Goal: Task Accomplishment & Management: Manage account settings

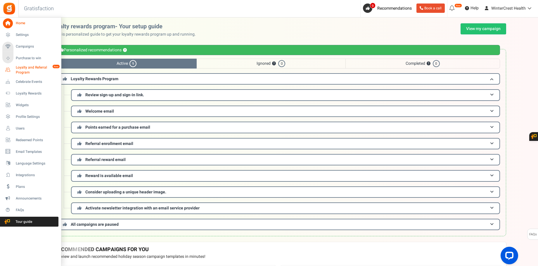
click at [29, 72] on span "Loyalty and Referral Program" at bounding box center [37, 70] width 43 height 10
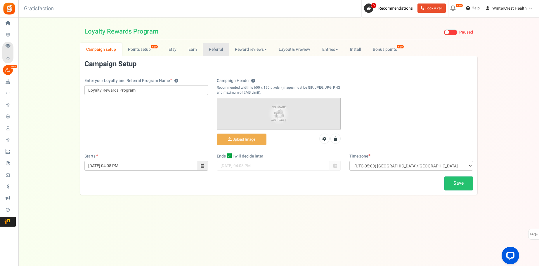
click at [212, 50] on link "Referral" at bounding box center [216, 49] width 26 height 13
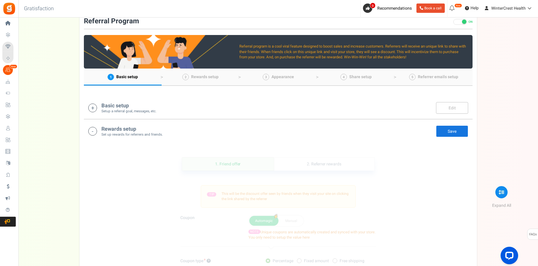
scroll to position [44, 0]
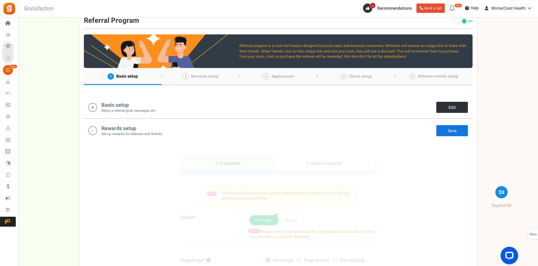
click at [443, 110] on link "Edit" at bounding box center [452, 108] width 32 height 12
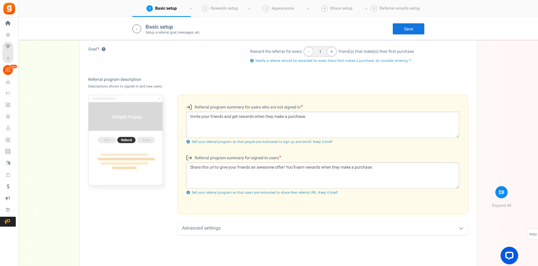
scroll to position [132, 0]
click at [261, 118] on textarea "Invite your friends and get rewards when they make a purchase." at bounding box center [322, 124] width 272 height 26
click at [260, 118] on textarea "Invite your friends and get rewards when they make a purchase." at bounding box center [322, 124] width 272 height 26
paste textarea "Give 10%, Get 10%. Share WinterCrest with a friend—new customers get 10% off th…"
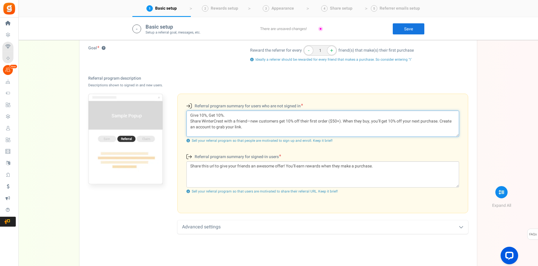
click at [245, 115] on textarea "Give 10%, Get 10%. Share WinterCrest with a friend—new customers get 10% off th…" at bounding box center [322, 124] width 272 height 26
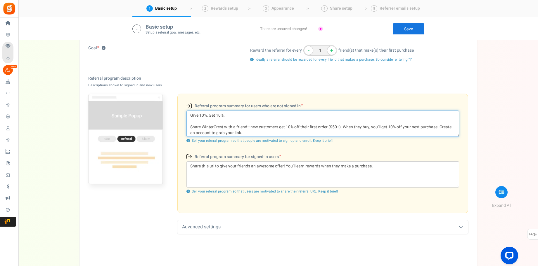
scroll to position [1, 0]
click at [342, 126] on textarea "Give 10%, Get 10%. Share WinterCrest with a friend—new customers get 10% off th…" at bounding box center [322, 124] width 272 height 26
click at [251, 125] on textarea "Give 10%, Get 10%. Share WinterCrest with a friend—new customers get 10% off th…" at bounding box center [322, 124] width 272 height 26
type textarea "Give 10%, Get 10%. Share WinterCrest with a friend, new customers get 10% off t…"
click at [302, 166] on textarea "Share this url to give your friends an awesome offer! You’ll earn rewards when …" at bounding box center [322, 174] width 272 height 26
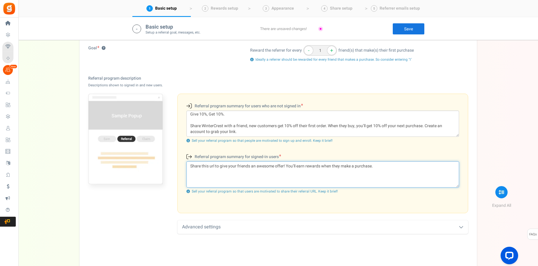
click at [302, 166] on textarea "Share this url to give your friends an awesome offer! You’ll earn rewards when …" at bounding box center [322, 174] width 272 height 26
paste textarea "Friends get 10% off their first WinterCrest order ($50+). After they purchase, …"
click at [291, 167] on textarea "Friends get 10% off their first WinterCrest order ($50+). After they purchase, …" at bounding box center [322, 174] width 272 height 26
drag, startPoint x: 444, startPoint y: 166, endPoint x: 404, endPoint y: 167, distance: 40.0
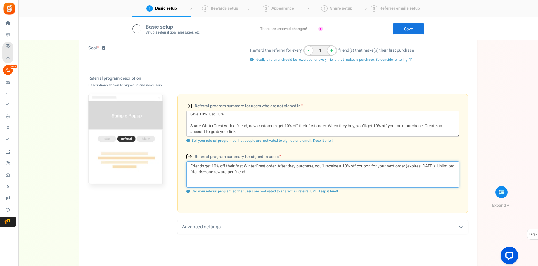
click at [404, 167] on textarea "Friends get 10% off their first WinterCrest order. After they purchase, you’ll …" at bounding box center [322, 174] width 272 height 26
drag, startPoint x: 274, startPoint y: 179, endPoint x: 406, endPoint y: 164, distance: 132.8
click at [406, 164] on textarea "Friends get 10% off their first WinterCrest order. After they purchase, you’ll …" at bounding box center [322, 174] width 272 height 26
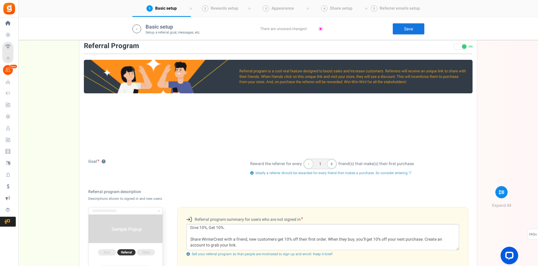
scroll to position [0, 0]
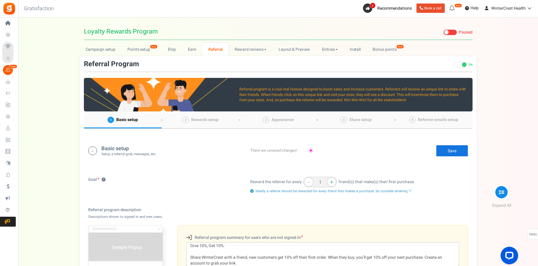
type textarea "Friends get 10% off their first WinterCrest order. After they purchase, you’ll …"
click at [452, 150] on link "Save" at bounding box center [452, 151] width 32 height 12
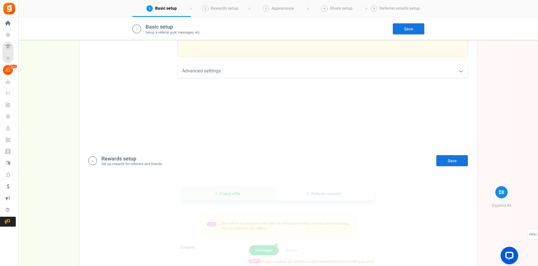
scroll to position [291, 0]
click at [330, 157] on div "Rewards setup Set up rewards for referrers and friends. Edit Save Save" at bounding box center [278, 158] width 380 height 12
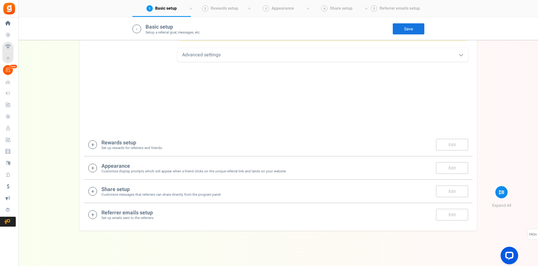
click at [276, 144] on div "Rewards setup Set up rewards for referrers and friends. Edit Save Save" at bounding box center [278, 145] width 380 height 12
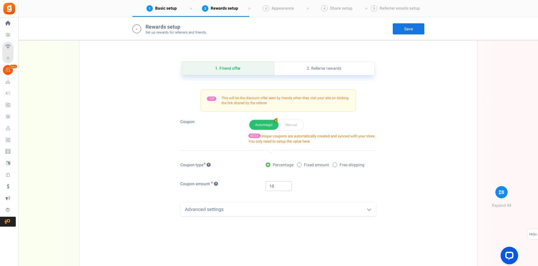
scroll to position [413, 0]
click at [333, 72] on link "2. Referrer rewards" at bounding box center [324, 68] width 100 height 13
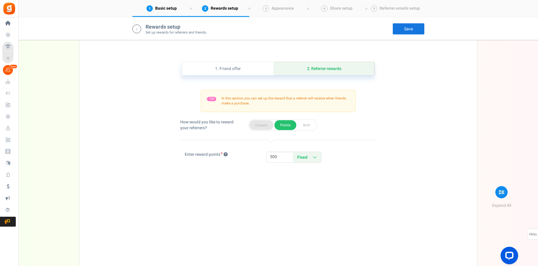
click at [269, 128] on button "Coupon" at bounding box center [261, 125] width 24 height 10
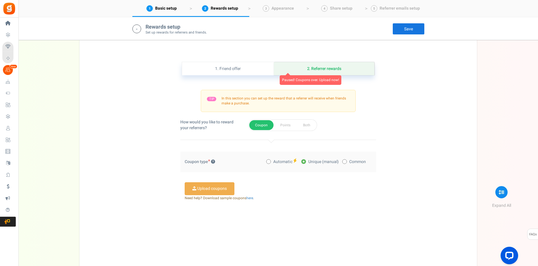
click at [273, 163] on span "Automatic" at bounding box center [282, 162] width 19 height 6
click at [270, 163] on input "Automatic" at bounding box center [268, 162] width 4 height 4
radio input "true"
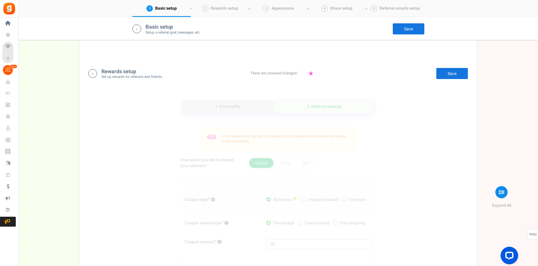
scroll to position [376, 0]
click at [239, 106] on link "1. Friend offer" at bounding box center [228, 105] width 92 height 13
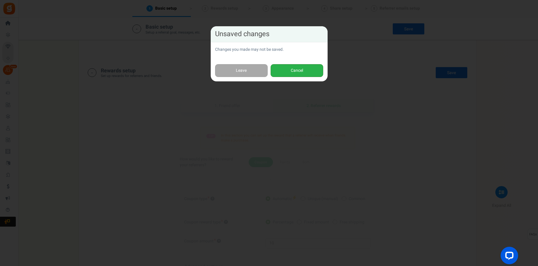
click at [310, 70] on button "Cancel" at bounding box center [296, 70] width 53 height 13
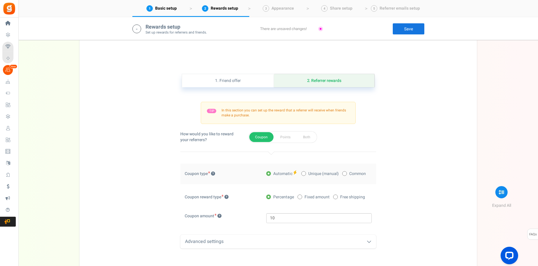
scroll to position [397, 0]
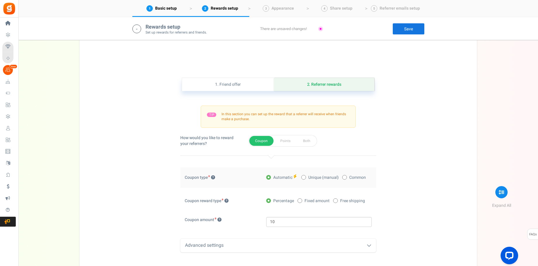
click at [406, 32] on link "Save" at bounding box center [408, 29] width 32 height 12
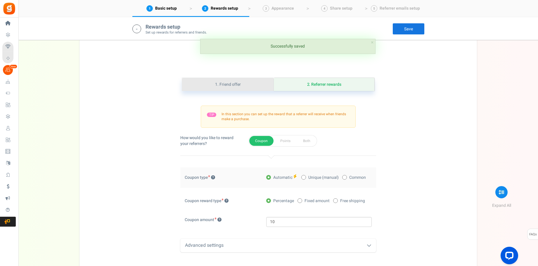
click at [257, 90] on link "1. Friend offer" at bounding box center [228, 84] width 92 height 13
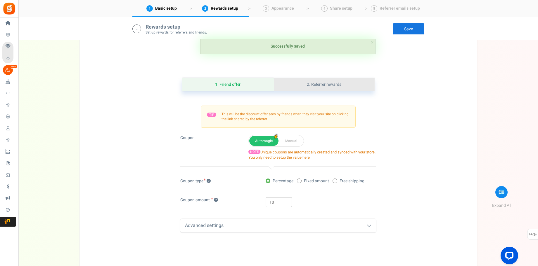
click at [319, 90] on link "2. Referrer rewards" at bounding box center [324, 84] width 100 height 13
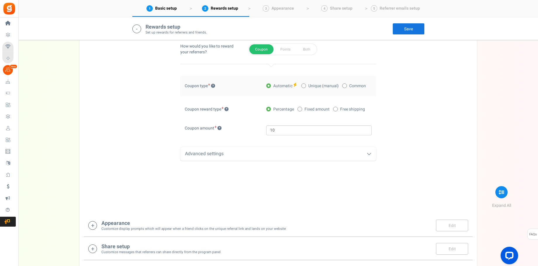
scroll to position [546, 0]
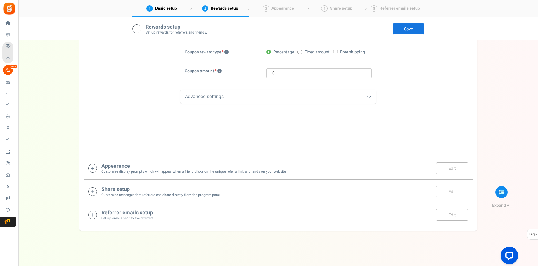
click at [323, 172] on div "Appearance Customize display prompts which will appear when a friend clicks on …" at bounding box center [278, 168] width 380 height 12
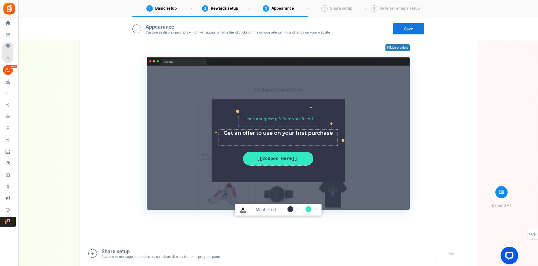
scroll to position [748, 0]
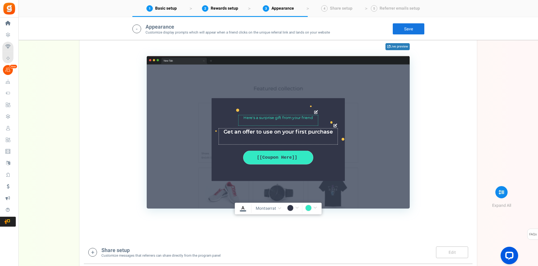
click at [300, 118] on textarea "Here’s a surprise gift from your friend" at bounding box center [278, 120] width 80 height 11
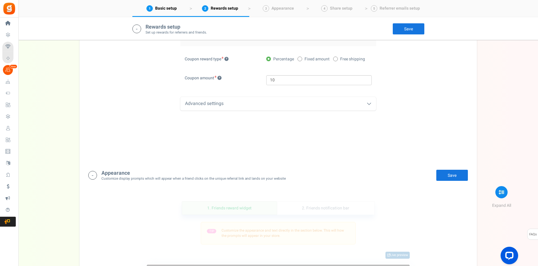
scroll to position [667, 0]
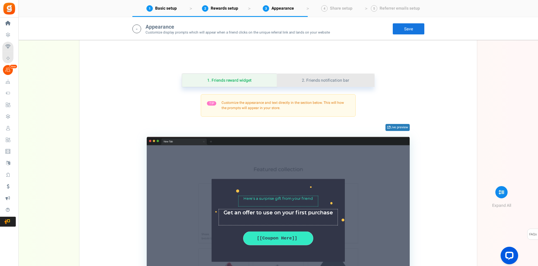
click at [336, 84] on link "2. Friends notification bar" at bounding box center [326, 80] width 98 height 13
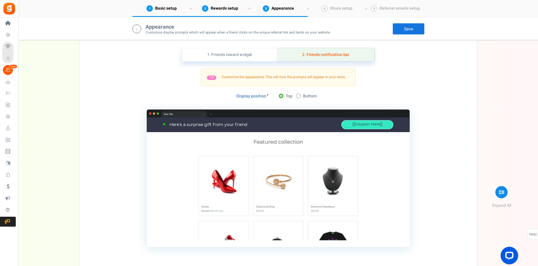
scroll to position [686, 0]
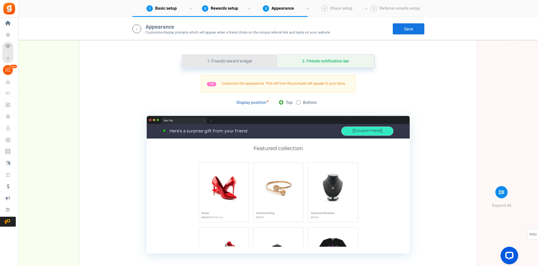
click at [257, 64] on link "1. Friends reward widget" at bounding box center [229, 61] width 95 height 13
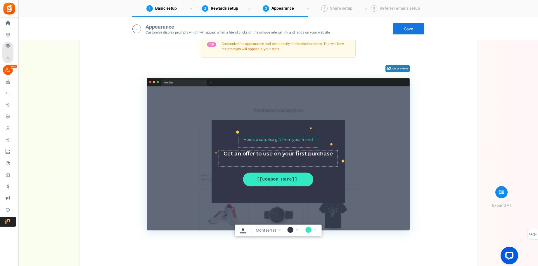
scroll to position [725, 0]
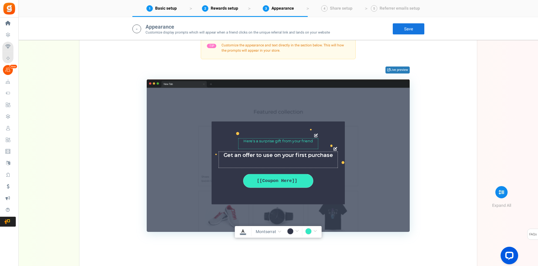
click at [283, 141] on textarea "Here’s a surprise gift from your friend" at bounding box center [278, 143] width 80 height 11
paste textarea "Your friend sent 10% off. Use this on your first order"
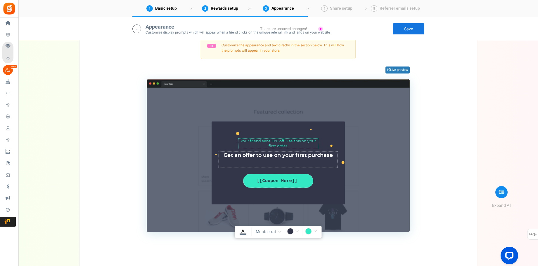
type textarea "Your friend sent 10% off. Use this on your first order."
click at [284, 155] on textarea "Get an offer to use on your first purchase" at bounding box center [277, 160] width 119 height 16
paste textarea "Apply code & shop"
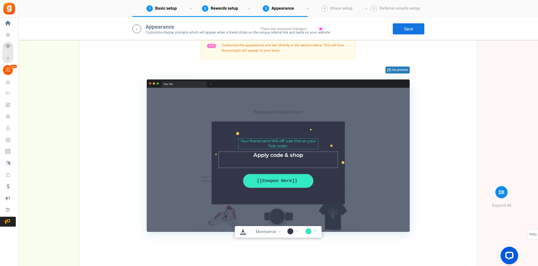
type textarea "Apply code & shop"
click at [438, 150] on div "TIP Customize the appearance and text directly in the section below. This will …" at bounding box center [278, 134] width 380 height 195
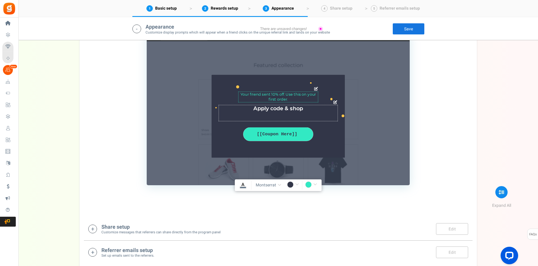
scroll to position [809, 0]
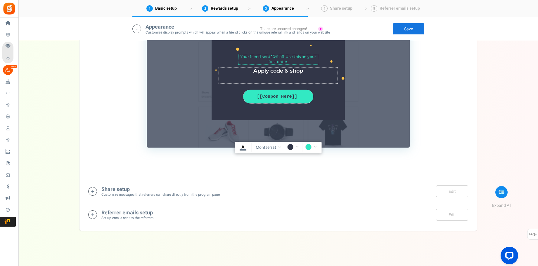
click at [305, 191] on div "Share setup Customize messages that referrers can share directly from the progr…" at bounding box center [278, 192] width 380 height 12
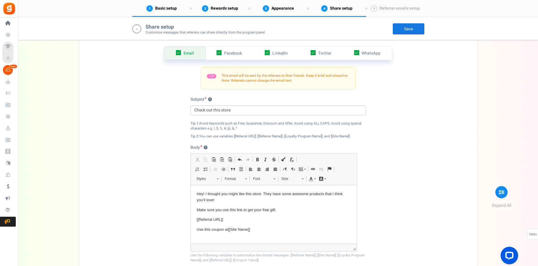
scroll to position [983, 0]
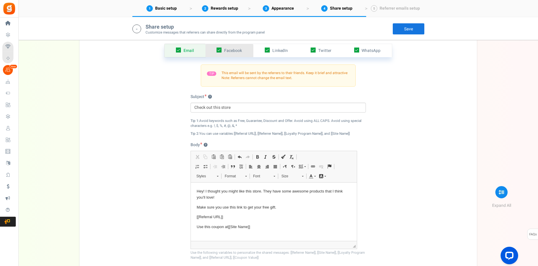
click at [221, 51] on icon at bounding box center [218, 50] width 5 height 5
click at [214, 51] on input "checkbox" at bounding box center [213, 51] width 4 height 4
checkbox input "false"
click at [270, 48] on link "LinkedIn" at bounding box center [276, 50] width 46 height 13
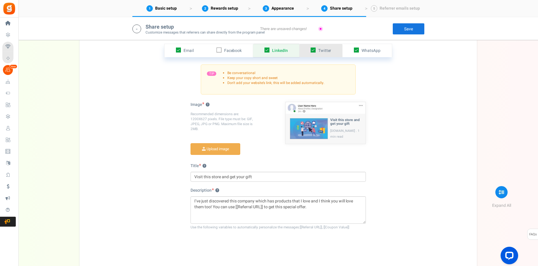
click at [313, 48] on icon at bounding box center [312, 50] width 5 height 5
click at [308, 49] on input "checkbox" at bounding box center [307, 51] width 4 height 4
checkbox input "false"
click at [355, 49] on icon at bounding box center [356, 50] width 5 height 5
click at [352, 49] on input "checkbox" at bounding box center [350, 51] width 4 height 4
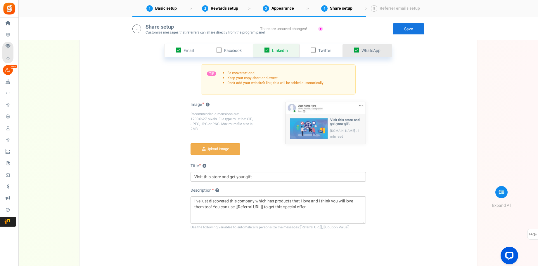
checkbox input "false"
click at [267, 50] on icon at bounding box center [266, 50] width 5 height 5
click at [262, 50] on input "checkbox" at bounding box center [260, 51] width 4 height 4
checkbox input "false"
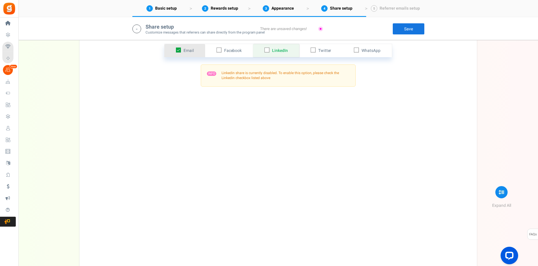
click at [192, 53] on span "Email" at bounding box center [188, 51] width 10 height 6
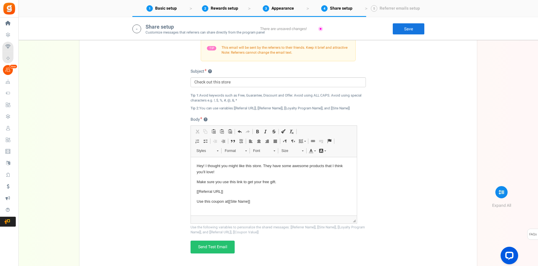
scroll to position [1011, 0]
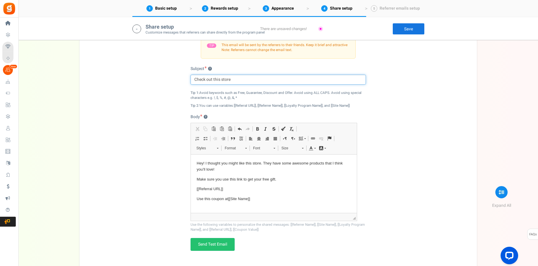
click at [248, 81] on input "Check out this store" at bounding box center [277, 80] width 175 height 10
paste input "Thought you’d like [[Site Name]]"
type input "Thought you’d like [[Site Name]]"
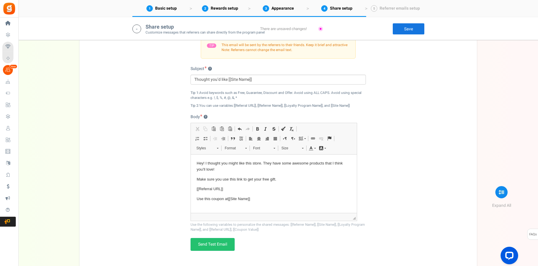
click at [383, 103] on div "Email Facebook LinkedIn Twitter WhatsApp INFO Email share is currently disabled…" at bounding box center [278, 136] width 388 height 270
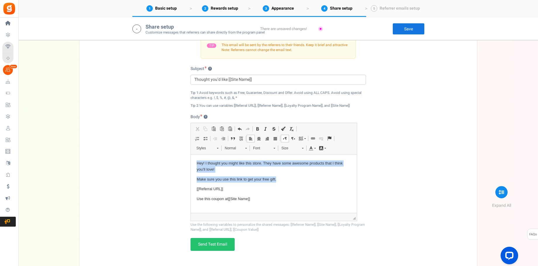
drag, startPoint x: 261, startPoint y: 200, endPoint x: 194, endPoint y: 164, distance: 76.4
click at [194, 164] on html "Hey! I thought you might like this store. They have some awesome products that …" at bounding box center [274, 198] width 166 height 89
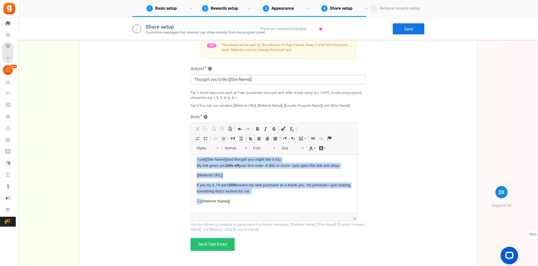
scroll to position [0, 0]
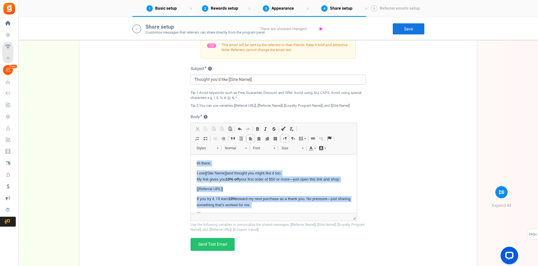
drag, startPoint x: 238, startPoint y: 204, endPoint x: 425, endPoint y: 292, distance: 206.9
click at [191, 154] on html "Hi there, I use [[Site Name]] and thought you might like it too. My link gives …" at bounding box center [274, 216] width 166 height 125
click at [258, 130] on span at bounding box center [257, 129] width 5 height 5
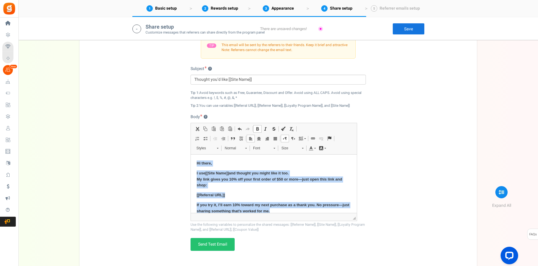
click at [258, 130] on span at bounding box center [257, 129] width 5 height 5
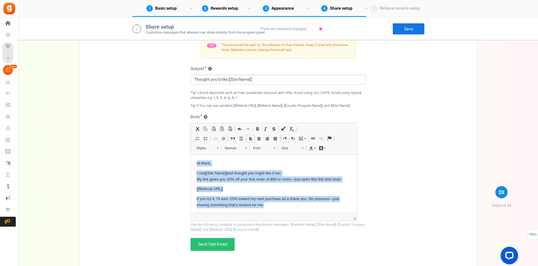
click at [257, 185] on body "Hi there, I use [[Site Name]] and thought you might like it too. My link gives …" at bounding box center [274, 216] width 154 height 113
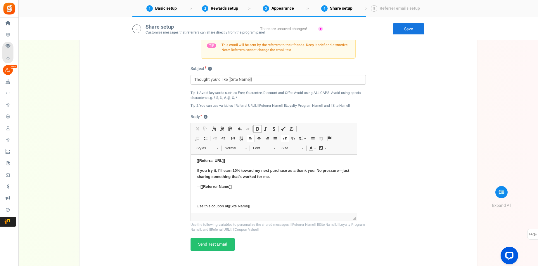
scroll to position [34, 0]
drag, startPoint x: 235, startPoint y: 188, endPoint x: 190, endPoint y: 182, distance: 44.8
click at [191, 182] on html "Hi there, I use [[Site Name]] and thought you might like it too. My link gives …" at bounding box center [274, 185] width 166 height 131
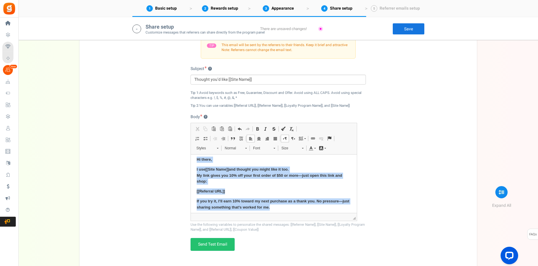
scroll to position [0, 0]
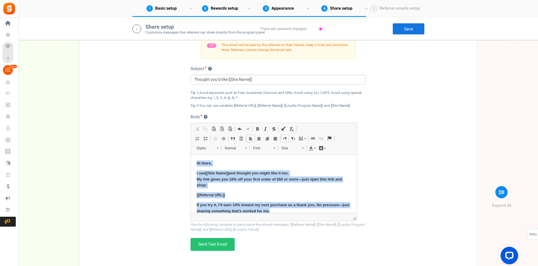
drag, startPoint x: 260, startPoint y: 203, endPoint x: 151, endPoint y: 156, distance: 119.5
click at [191, 156] on html "Hi there, I use [[Site Name]] and thought you might like it too. My link gives …" at bounding box center [274, 219] width 166 height 131
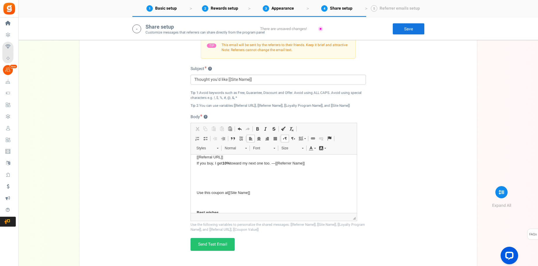
scroll to position [15, 0]
click at [195, 190] on html "Hey, I’ve been using [[Site Name]] . Use my link for 10% off your first order (…" at bounding box center [274, 186] width 166 height 95
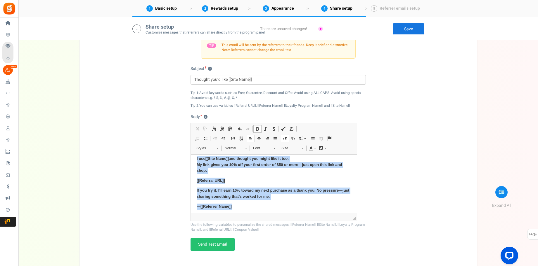
scroll to position [0, 0]
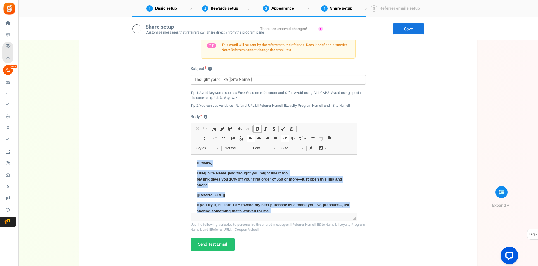
drag, startPoint x: 236, startPoint y: 182, endPoint x: 174, endPoint y: 150, distance: 70.0
click at [191, 154] on html "Hi there, I use [[Site Name]] and thought you might like it too. My link gives …" at bounding box center [274, 219] width 166 height 131
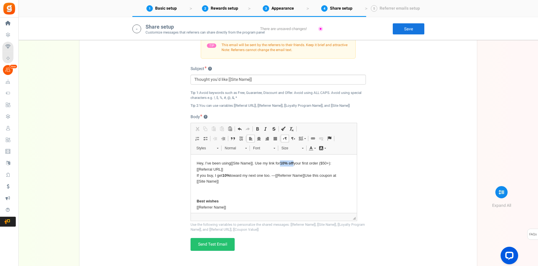
drag, startPoint x: 295, startPoint y: 162, endPoint x: 281, endPoint y: 161, distance: 14.0
click at [281, 161] on p "Hey, I’ve been using [[Site Name]] . Use my link for 10% off your first order (…" at bounding box center [274, 172] width 154 height 24
click at [254, 130] on link "Bold Keyboard shortcut Command+B" at bounding box center [257, 129] width 8 height 8
click at [272, 178] on p "Hey, I’ve been using [[Site Name]] . Use my link for 10% off your first order (…" at bounding box center [274, 172] width 154 height 24
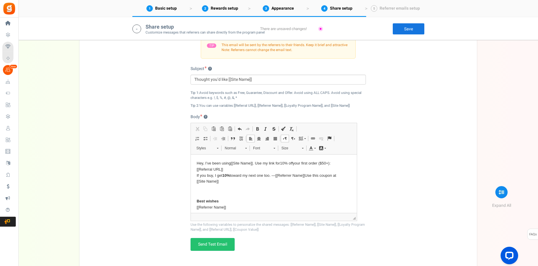
drag, startPoint x: 338, startPoint y: 162, endPoint x: 321, endPoint y: 162, distance: 17.5
click at [321, 162] on p "Hey, I’ve been using [[Site Name]] . Use my link for 10% off your first order (…" at bounding box center [274, 172] width 154 height 24
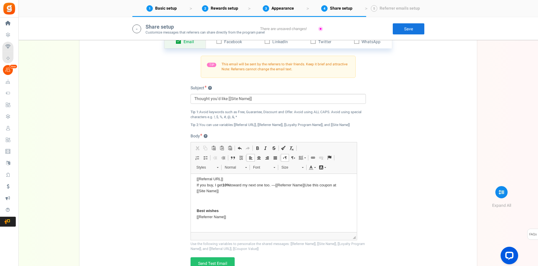
scroll to position [17, 0]
drag, startPoint x: 229, startPoint y: 182, endPoint x: 230, endPoint y: 185, distance: 3.3
click at [223, 183] on strong "10%" at bounding box center [226, 181] width 8 height 4
click at [259, 149] on span at bounding box center [257, 148] width 5 height 5
click at [255, 198] on p "Editor, email_desc_automagic" at bounding box center [274, 197] width 154 height 6
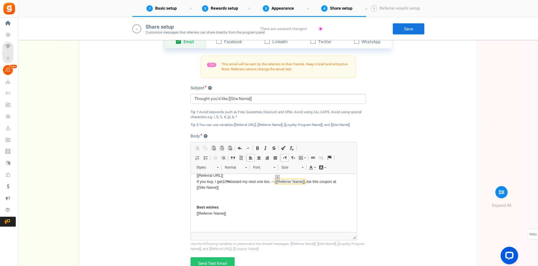
click at [304, 182] on span "[[Referrer Name]]" at bounding box center [289, 181] width 29 height 4
click at [310, 183] on p "[[Referral URL]] If you buy, I get 10 % toward my next one too. — [[Referrer Na…" at bounding box center [274, 182] width 154 height 18
click at [195, 206] on html "Hey, I’ve been using [[Site Name]] . Use my link for 10% off your first order! …" at bounding box center [274, 192] width 166 height 79
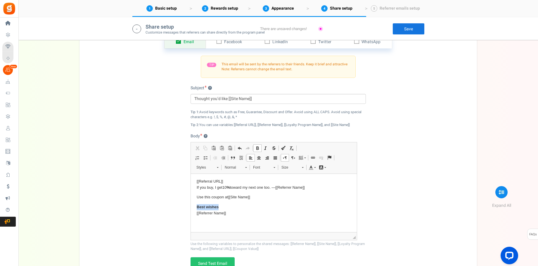
drag, startPoint x: 223, startPoint y: 207, endPoint x: 196, endPoint y: 206, distance: 27.5
click at [196, 206] on html "Hey, I’ve been using [[Site Name]] . Use my link for 10% off your first order! …" at bounding box center [274, 197] width 166 height 69
click at [258, 146] on span at bounding box center [257, 148] width 5 height 5
click at [276, 201] on body "Hey, I’ve been using [[Site Name]] . Use my link for 10% off your first order! …" at bounding box center [274, 197] width 154 height 58
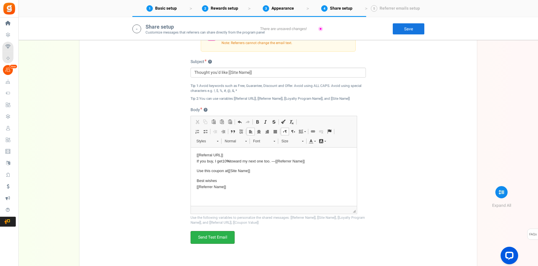
scroll to position [1020, 0]
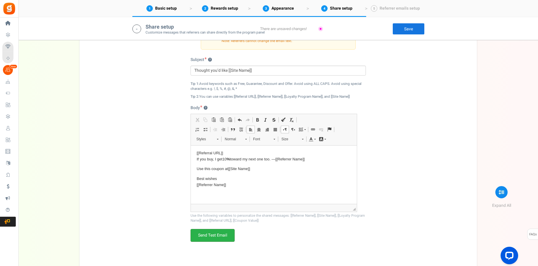
click at [224, 236] on link "Send Test Email" at bounding box center [212, 235] width 44 height 13
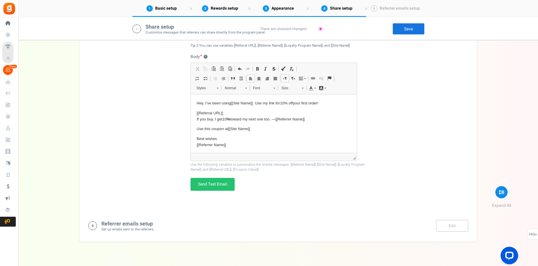
scroll to position [11, 0]
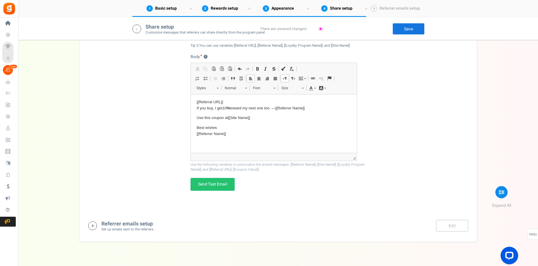
click at [127, 230] on small "Set up emails sent to the referrers." at bounding box center [127, 229] width 53 height 5
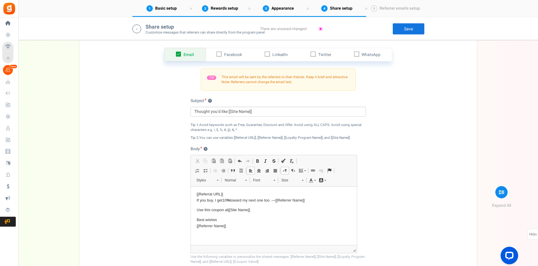
scroll to position [974, 0]
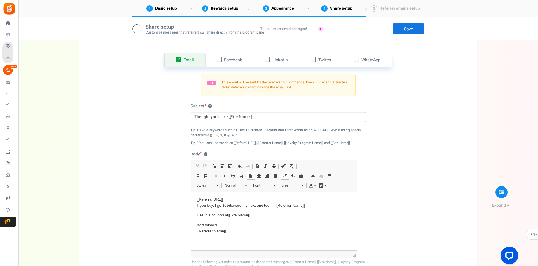
click at [406, 32] on link "Save" at bounding box center [408, 29] width 32 height 12
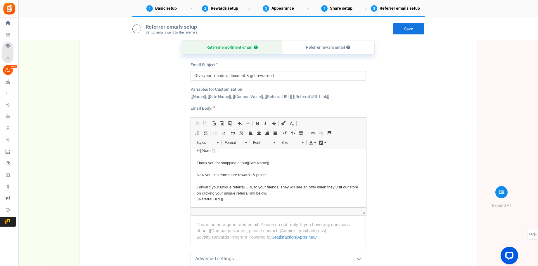
scroll to position [1282, 0]
drag, startPoint x: 315, startPoint y: 46, endPoint x: 311, endPoint y: 53, distance: 8.5
click at [315, 46] on link "Referrer reward email ?" at bounding box center [327, 48] width 93 height 13
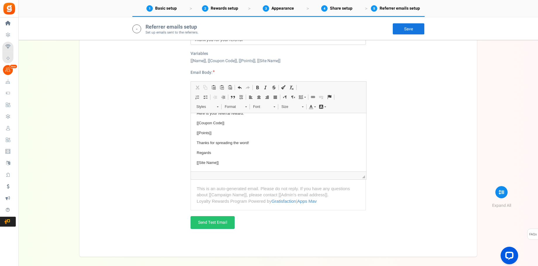
scroll to position [1318, 0]
click at [408, 28] on link "Save" at bounding box center [408, 29] width 32 height 12
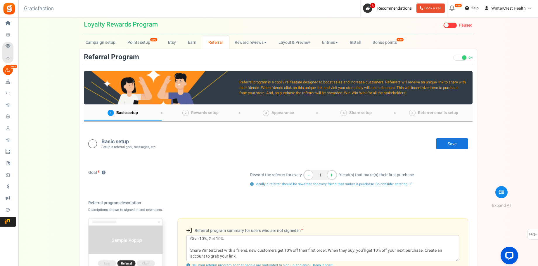
scroll to position [0, 0]
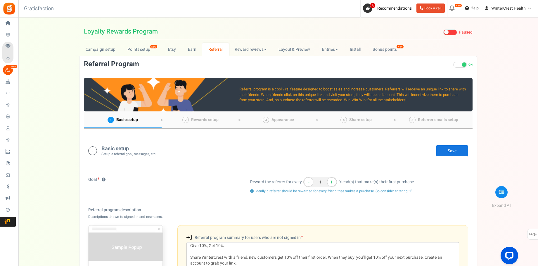
click at [456, 153] on link "Save" at bounding box center [452, 151] width 32 height 12
click at [0, 0] on span "Settings" at bounding box center [0, 0] width 0 height 0
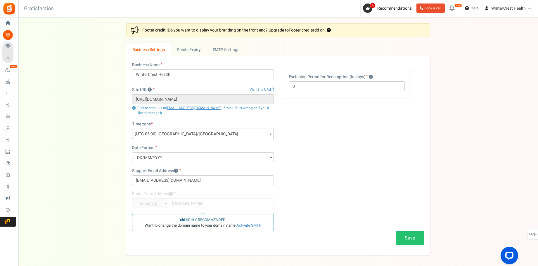
click at [176, 137] on span "(UTC-05:00) [GEOGRAPHIC_DATA]/[GEOGRAPHIC_DATA]" at bounding box center [202, 134] width 141 height 11
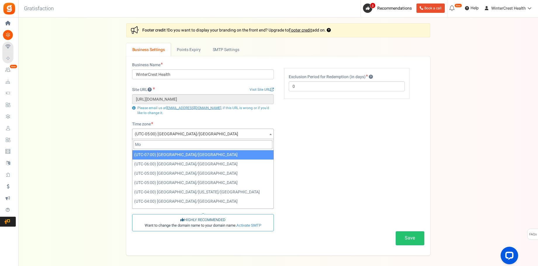
type input "M"
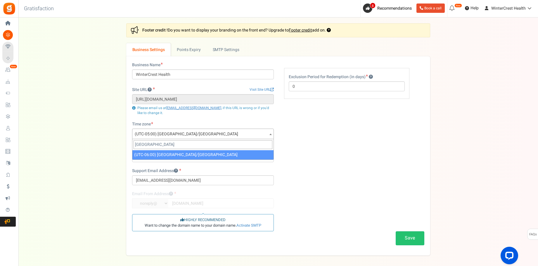
type input "[GEOGRAPHIC_DATA]"
select select "America/[GEOGRAPHIC_DATA]"
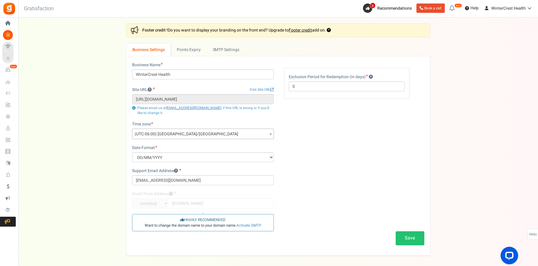
click at [105, 150] on div "Settings In this section you will setup your business details and points expiry…" at bounding box center [277, 139] width 507 height 232
click at [177, 158] on select "MM/DD/YYYY DD/MM/YYYY YYYY/MM/DD" at bounding box center [203, 157] width 142 height 10
click at [132, 152] on select "MM/DD/YYYY DD/MM/YYYY YYYY/MM/DD" at bounding box center [203, 157] width 142 height 10
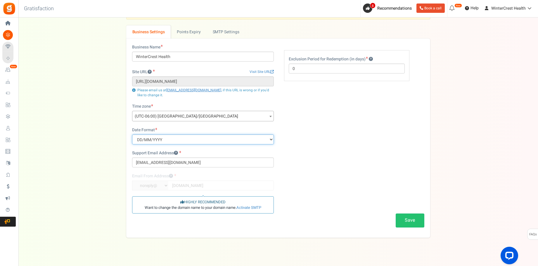
scroll to position [25, 0]
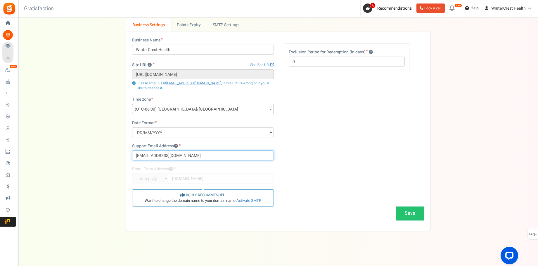
click at [220, 154] on input "[EMAIL_ADDRESS][DOMAIN_NAME]" at bounding box center [203, 156] width 142 height 10
paste input "wintercrest.health.newsletter"
type input "[EMAIL_ADDRESS][DOMAIN_NAME]"
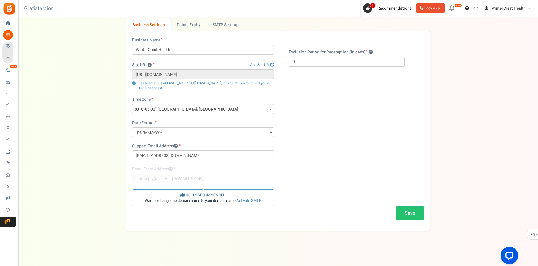
click at [306, 153] on div "Business Name WinterCrest Health Site URL Visit Site URL [URL][DOMAIN_NAME] Upd…" at bounding box center [278, 131] width 301 height 188
click at [404, 211] on button "Save" at bounding box center [409, 214] width 29 height 14
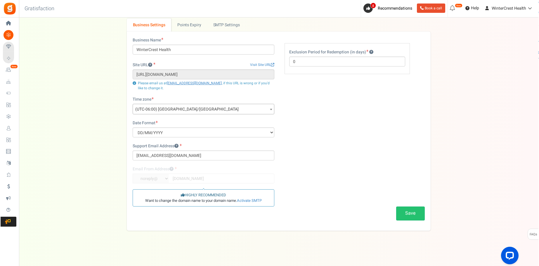
scroll to position [0, 0]
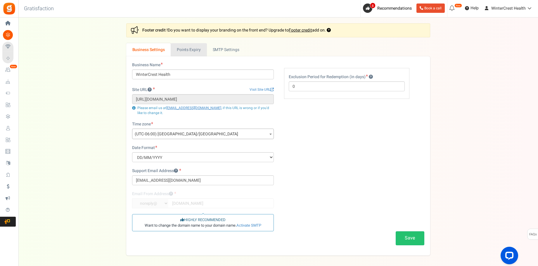
click at [204, 54] on link "Points Expiry" at bounding box center [189, 49] width 36 height 13
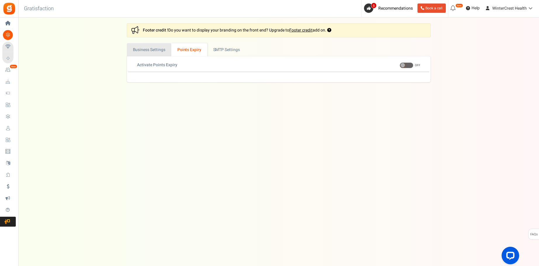
click at [166, 51] on link "Business Settings" at bounding box center [149, 49] width 44 height 13
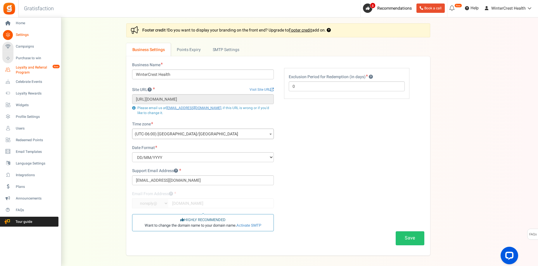
click at [29, 74] on span "Loyalty and Referral Program" at bounding box center [37, 70] width 43 height 10
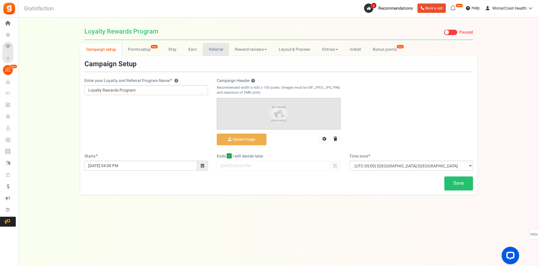
click at [211, 46] on link "Referral" at bounding box center [216, 49] width 26 height 13
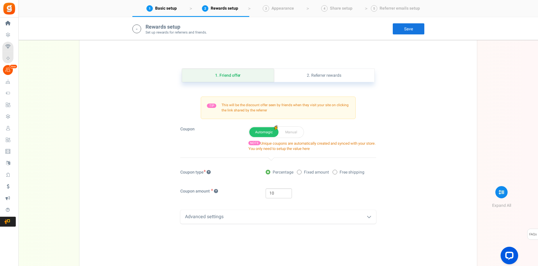
scroll to position [272, 0]
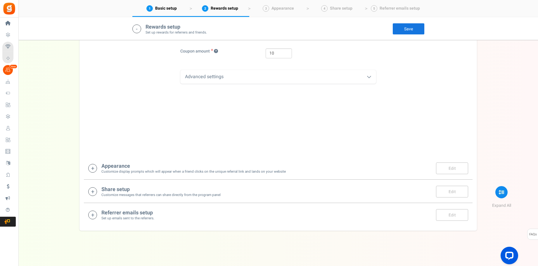
click at [294, 166] on div "Appearance Customize display prompts which will appear when a friend clicks on …" at bounding box center [278, 168] width 380 height 12
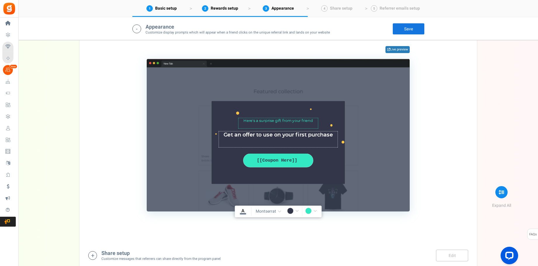
scroll to position [534, 0]
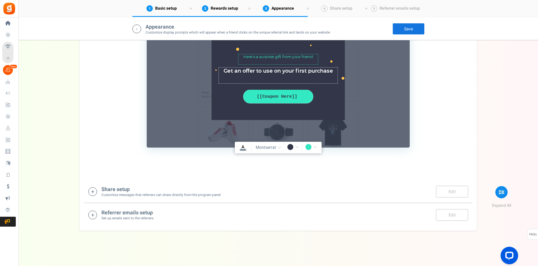
click at [269, 197] on div "Share setup Customize messages that referrers can share directly from the progr…" at bounding box center [278, 192] width 380 height 12
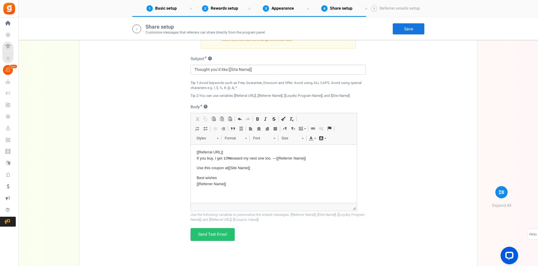
scroll to position [808, 0]
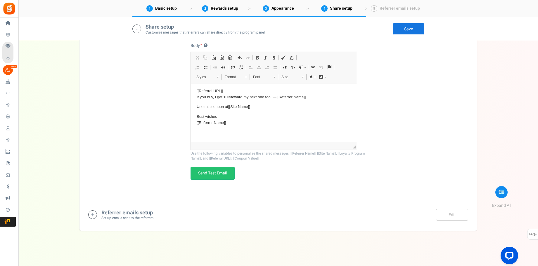
click at [278, 214] on div "Referrer emails setup Set up emails sent to the referrers. Edit Save Save" at bounding box center [278, 215] width 380 height 12
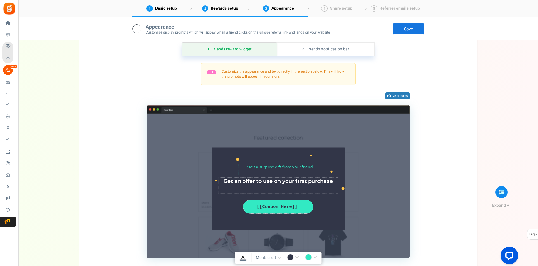
scroll to position [424, 0]
click at [328, 54] on link "2. Friends notification bar" at bounding box center [326, 49] width 98 height 13
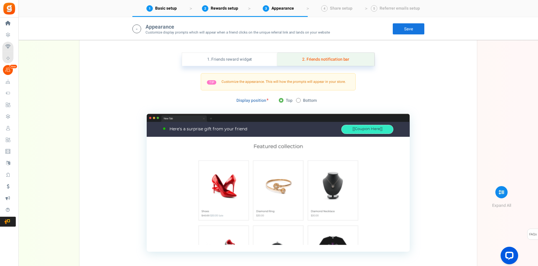
scroll to position [428, 0]
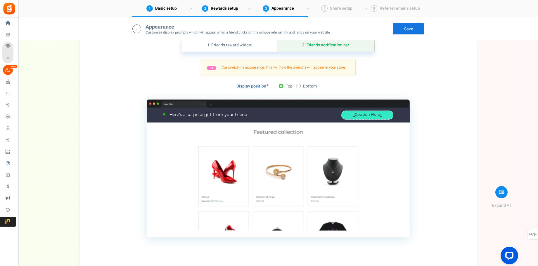
click at [370, 115] on div "[[Coupon Here]] COPY" at bounding box center [367, 115] width 52 height 9
click at [422, 122] on div "TIP Customize the appearance. This will how the prompts will appear in your sto…" at bounding box center [278, 148] width 380 height 179
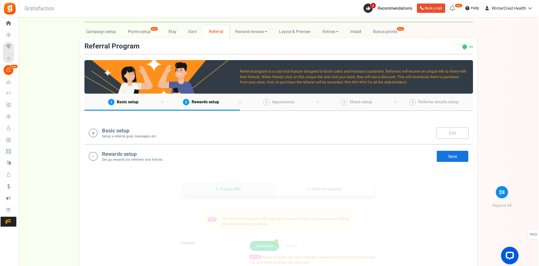
scroll to position [0, 0]
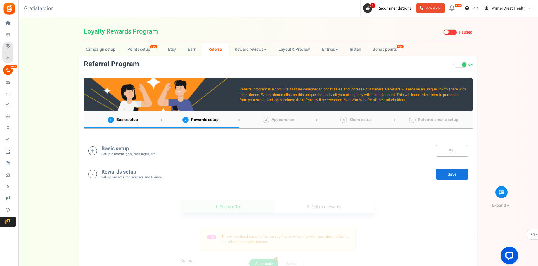
click at [448, 32] on span at bounding box center [446, 32] width 4 height 4
click at [443, 32] on input "Live Paused" at bounding box center [443, 33] width 0 height 4
click at [427, 29] on link "Visit Your Campaign" at bounding box center [418, 31] width 49 height 9
click at [459, 33] on span at bounding box center [460, 32] width 4 height 4
click at [449, 33] on input "Live Paused" at bounding box center [449, 33] width 0 height 4
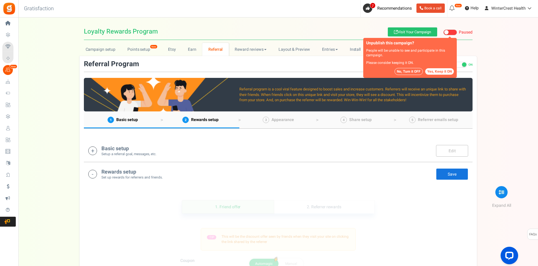
click at [419, 73] on button "No, Turn it OFF" at bounding box center [408, 71] width 28 height 7
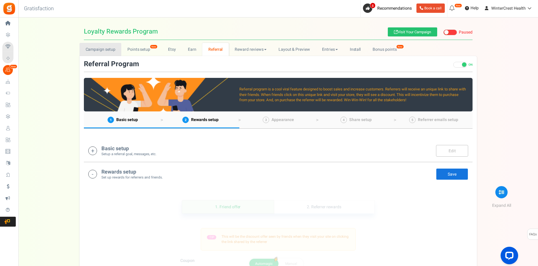
click at [106, 49] on link "Campaign setup" at bounding box center [100, 49] width 42 height 13
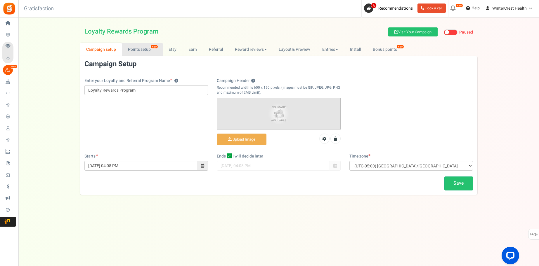
click at [142, 48] on link "Points setup New" at bounding box center [142, 49] width 41 height 13
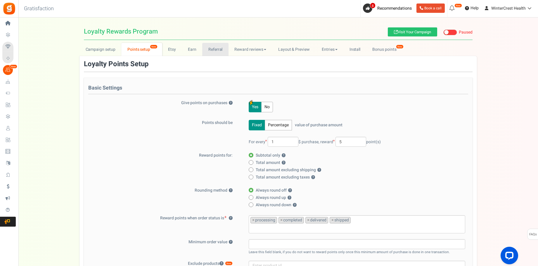
click at [205, 51] on link "Referral" at bounding box center [215, 49] width 26 height 13
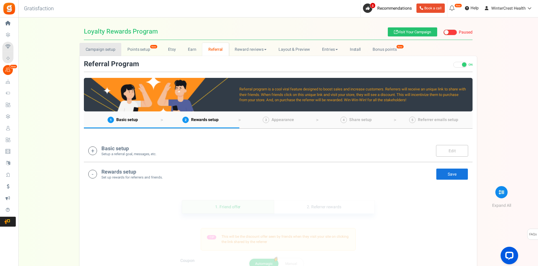
click at [116, 50] on link "Campaign setup" at bounding box center [100, 49] width 42 height 13
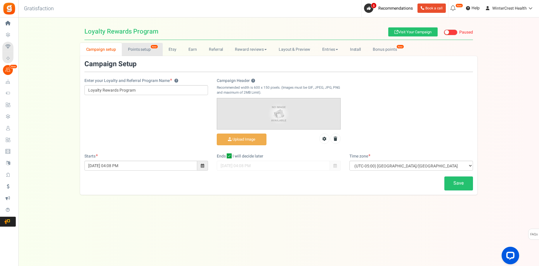
click at [132, 50] on link "Points setup New" at bounding box center [142, 49] width 41 height 13
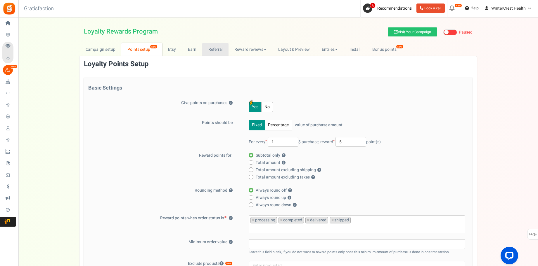
click at [206, 50] on link "Referral" at bounding box center [215, 49] width 26 height 13
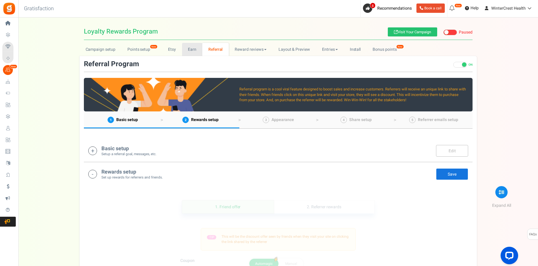
click at [185, 49] on link "Earn" at bounding box center [192, 49] width 20 height 13
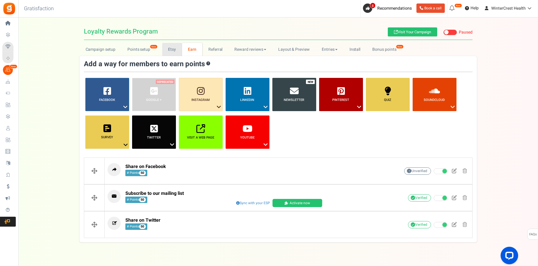
click at [175, 49] on link "Etsy" at bounding box center [172, 49] width 20 height 13
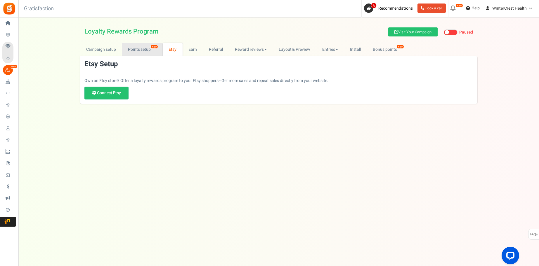
click at [155, 51] on link "Points setup New" at bounding box center [142, 49] width 41 height 13
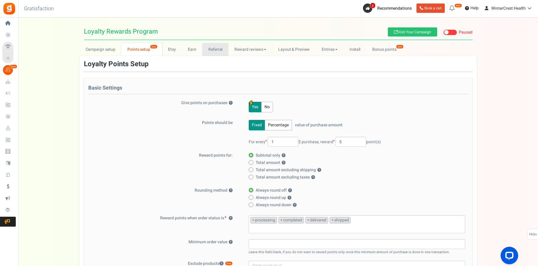
click at [220, 52] on link "Referral" at bounding box center [215, 49] width 26 height 13
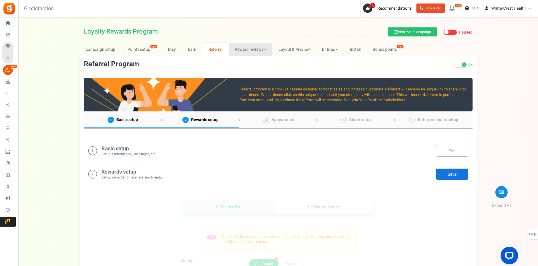
click at [253, 50] on link "Reward reviews" at bounding box center [251, 49] width 44 height 13
click at [286, 53] on link "Layout & Preview" at bounding box center [294, 49] width 44 height 13
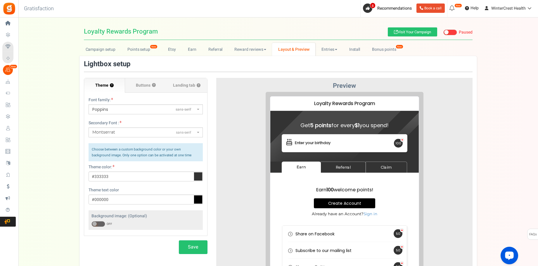
click at [506, 255] on icon "Open LiveChat chat widget" at bounding box center [509, 256] width 6 height 4
drag, startPoint x: 497, startPoint y: 46, endPoint x: 491, endPoint y: 12, distance: 35.0
click at [497, 46] on div "Campaign setup Points setup New Etsy Earn Referral Reward reviews WOO LOOX [DOM…" at bounding box center [277, 178] width 519 height 270
click at [338, 51] on link "Entries" at bounding box center [329, 49] width 28 height 13
click at [322, 58] on link "Entries" at bounding box center [338, 62] width 47 height 8
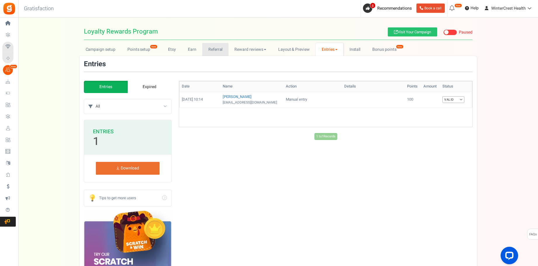
click at [210, 48] on link "Referral" at bounding box center [215, 49] width 26 height 13
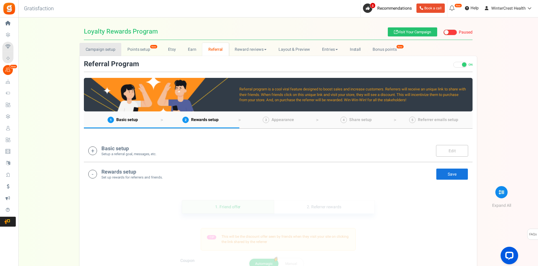
click at [116, 51] on link "Campaign setup" at bounding box center [100, 49] width 42 height 13
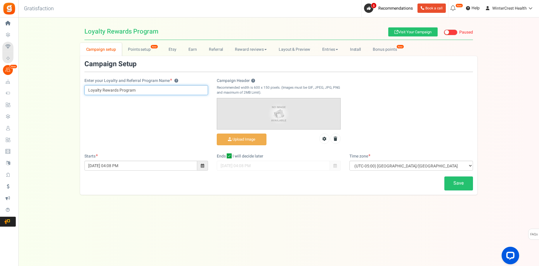
click at [146, 92] on input "Loyalty Rewards Program" at bounding box center [146, 90] width 124 height 10
click at [199, 166] on span at bounding box center [202, 166] width 11 height 10
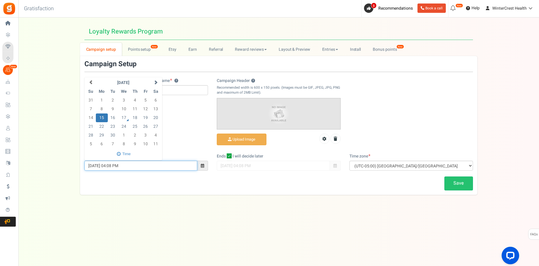
click at [104, 119] on td "15" at bounding box center [102, 118] width 12 height 9
click at [190, 108] on div "Enter your Loyalty and Referral Program Name ? Campaign Header ? Recommended wi…" at bounding box center [278, 106] width 397 height 93
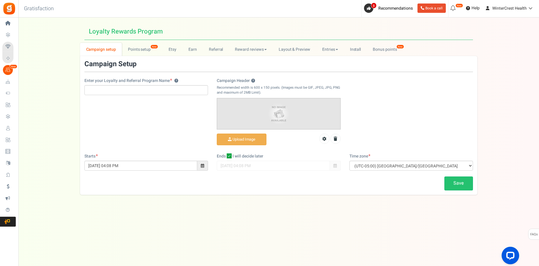
click at [190, 108] on div "Enter your Loyalty and Referral Program Name ? Campaign Header ? Recommended wi…" at bounding box center [278, 106] width 397 height 93
click at [230, 157] on icon at bounding box center [229, 156] width 5 height 5
click at [225, 157] on input "I will decide later" at bounding box center [223, 157] width 4 height 4
click at [228, 156] on icon at bounding box center [229, 156] width 4 height 4
click at [225, 156] on input "I will decide later" at bounding box center [223, 157] width 4 height 4
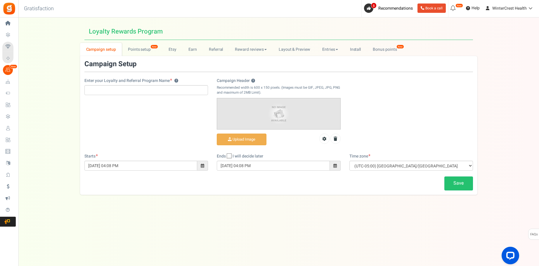
checkbox input "true"
click at [133, 53] on link "Points setup New" at bounding box center [142, 49] width 41 height 13
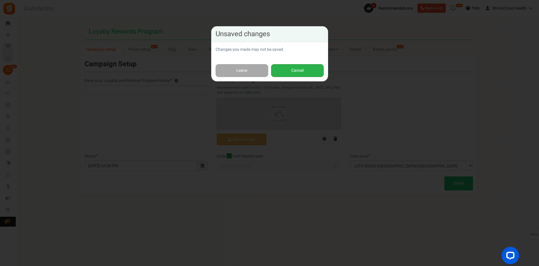
click at [293, 75] on button "Cancel" at bounding box center [297, 70] width 53 height 13
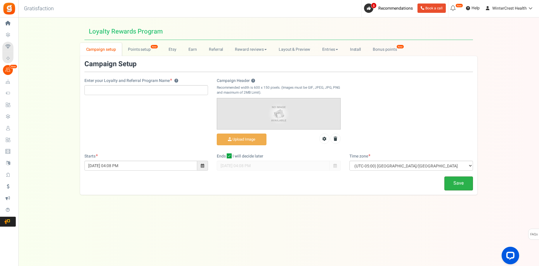
click at [456, 182] on link "Save" at bounding box center [458, 184] width 29 height 14
